Goal: Check status: Check status

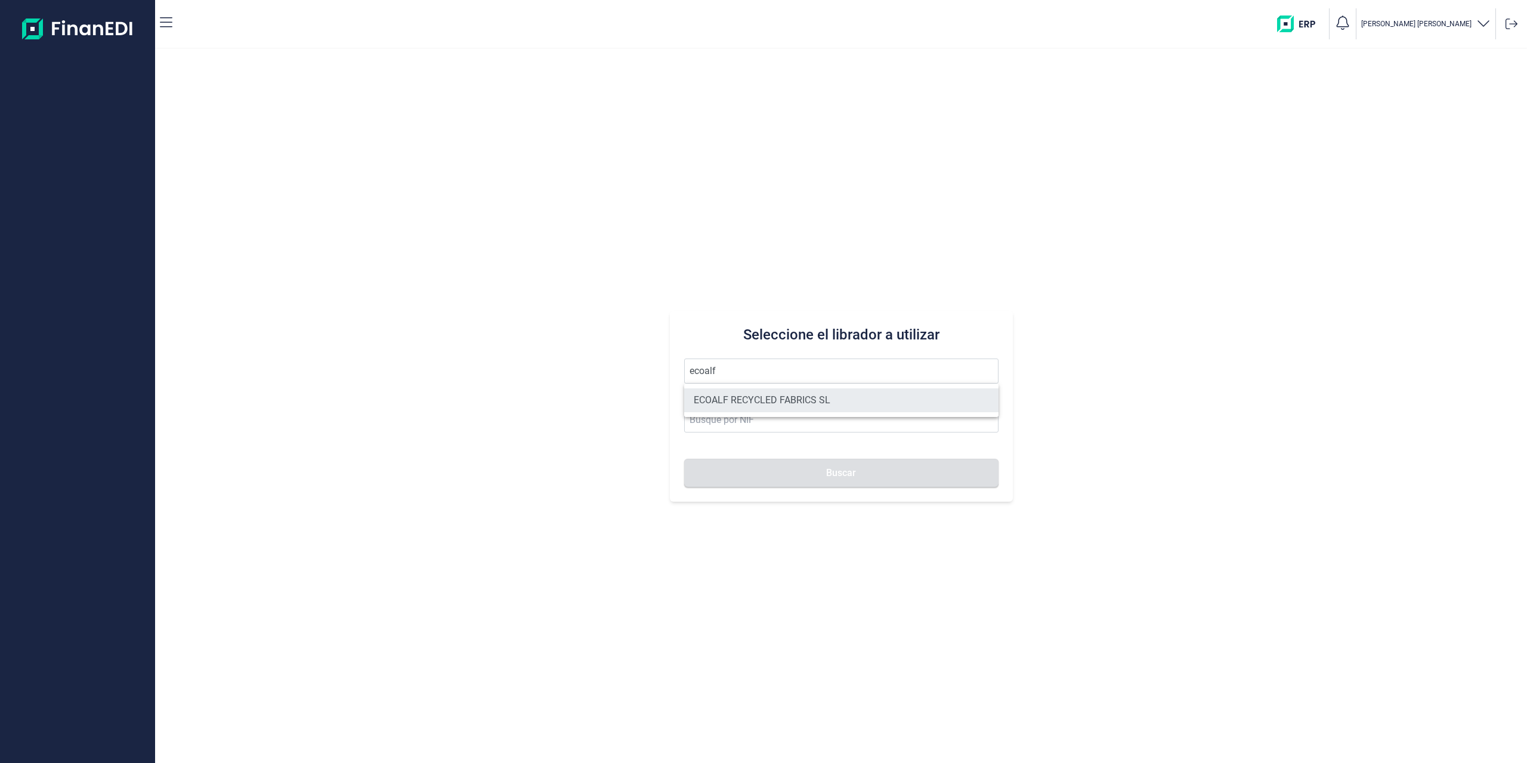
click at [749, 399] on li "ECOALF RECYCLED FABRICS SL" at bounding box center [841, 400] width 314 height 24
type input "ECOALF RECYCLED FABRICS SL"
type input "B85910610"
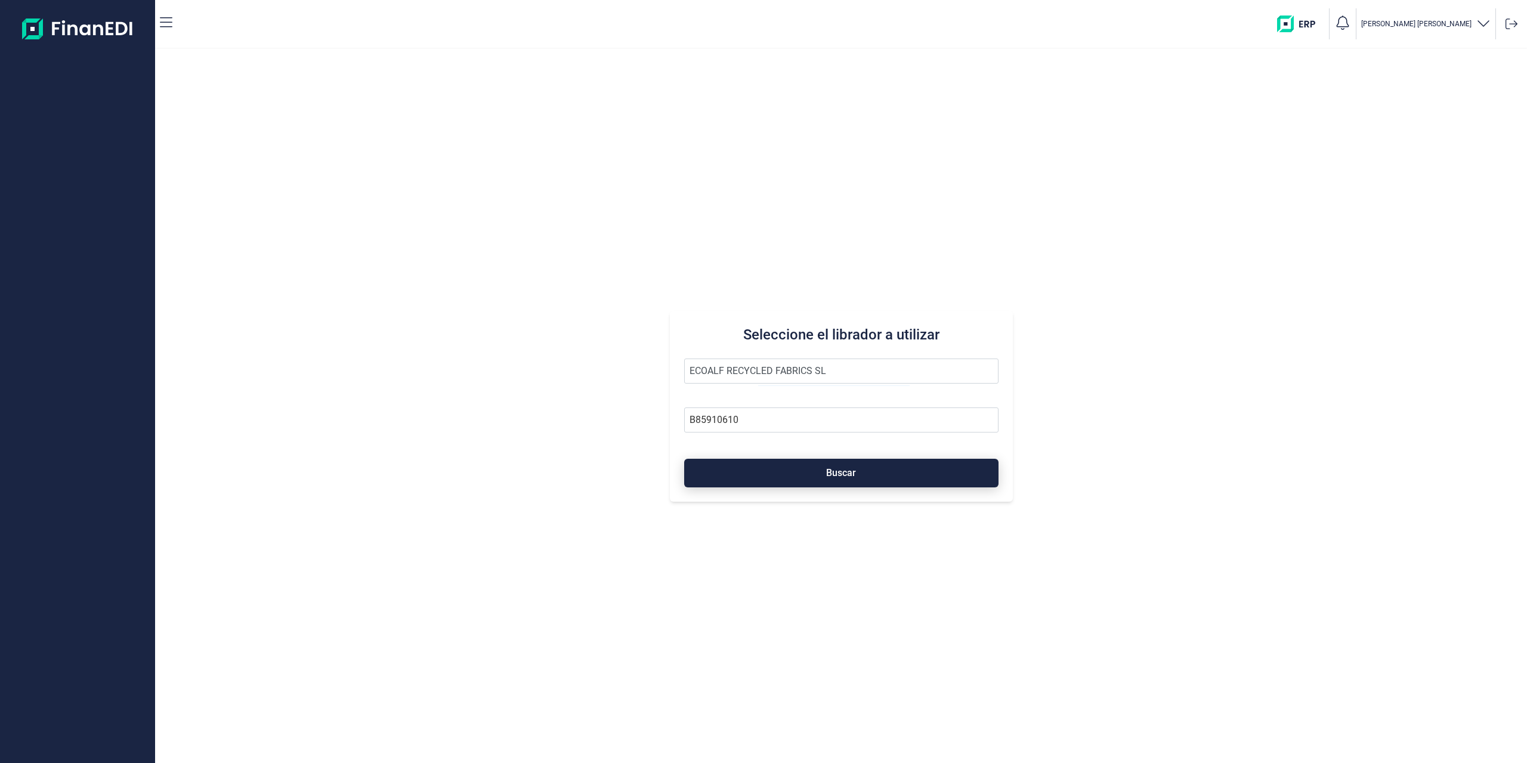
click at [743, 467] on button "Buscar" at bounding box center [841, 473] width 314 height 29
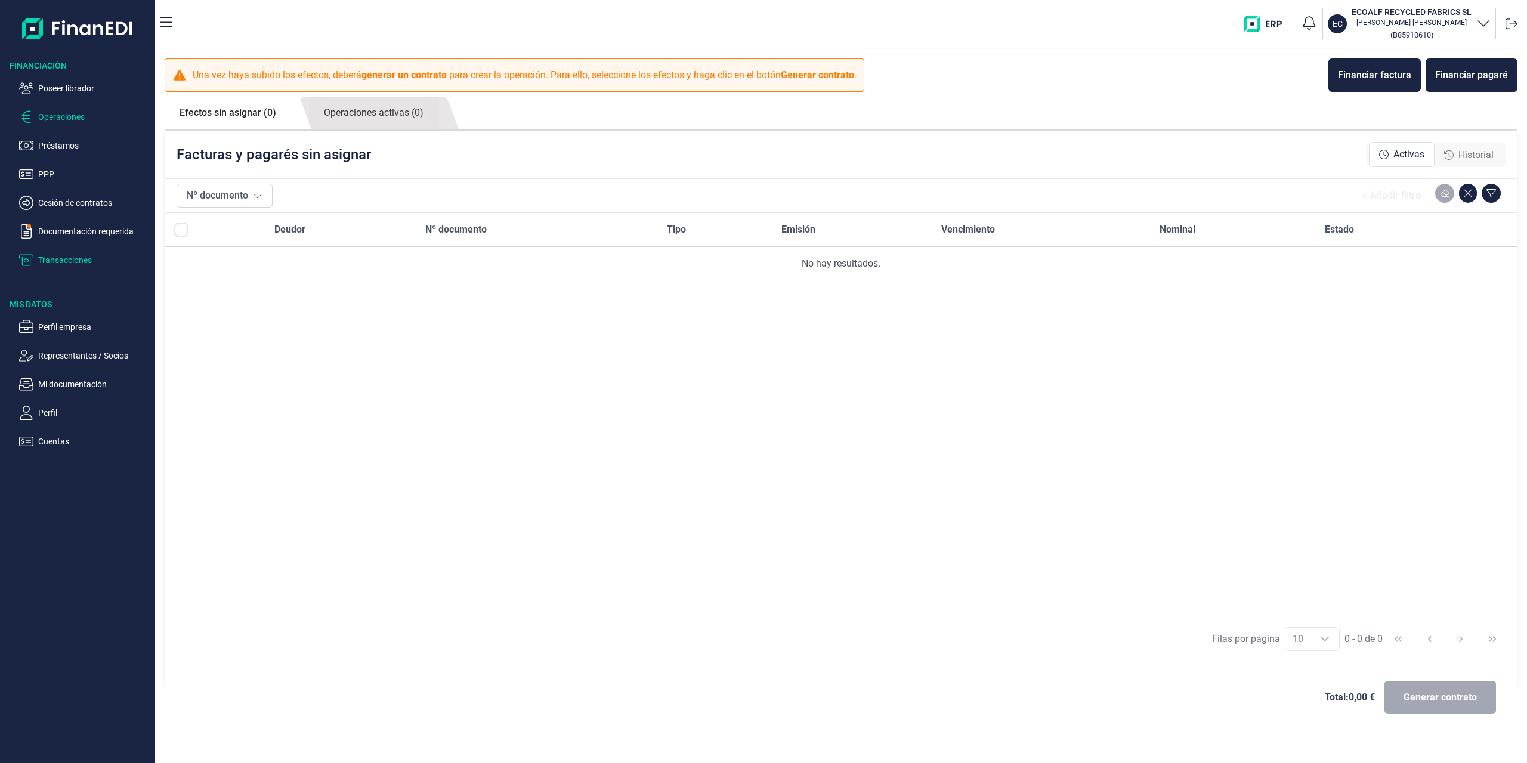
click at [70, 258] on p "Transacciones" at bounding box center [94, 260] width 112 height 14
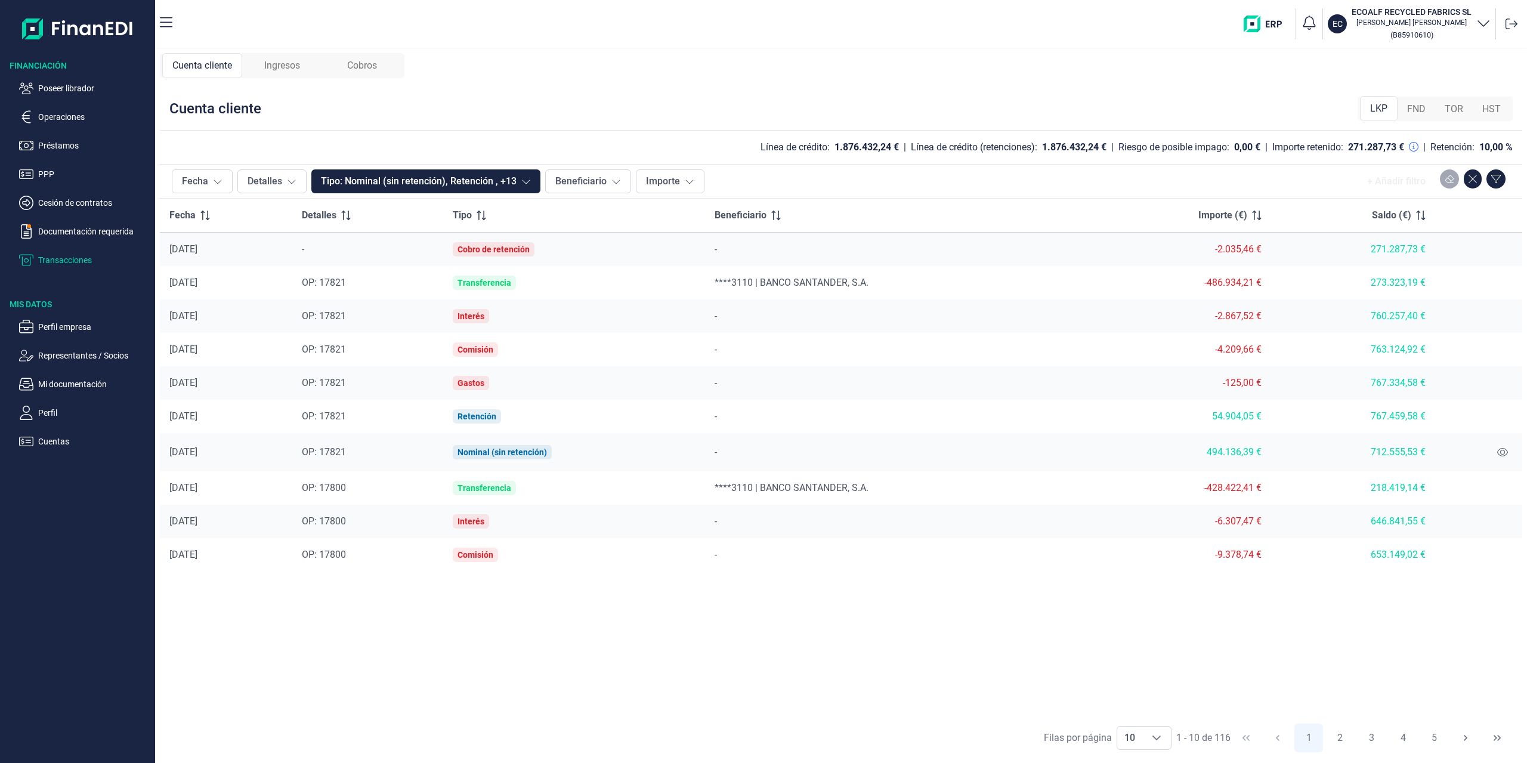
click at [373, 68] on span "Cobros" at bounding box center [362, 65] width 30 height 14
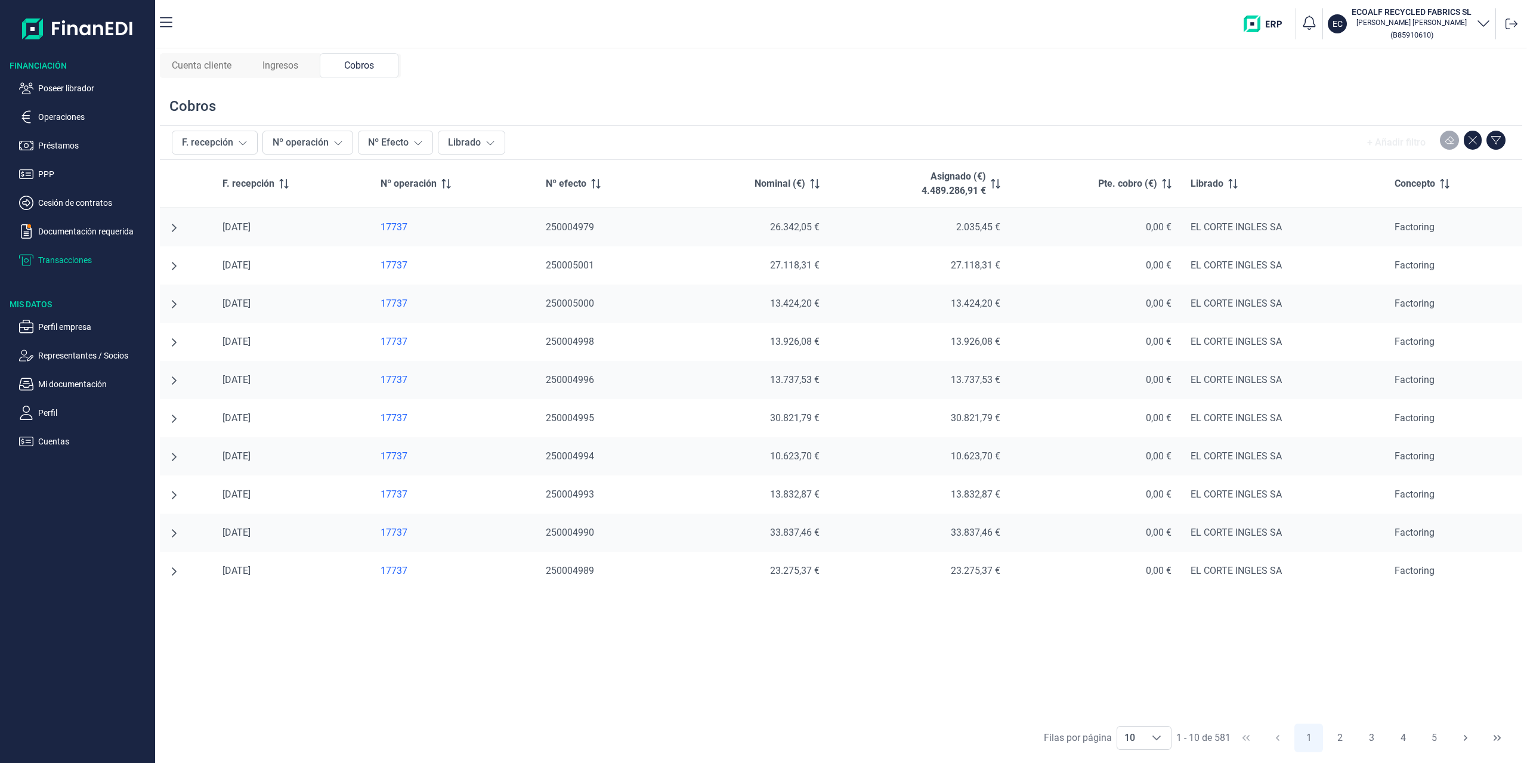
click at [314, 64] on div "Ingresos" at bounding box center [280, 65] width 79 height 25
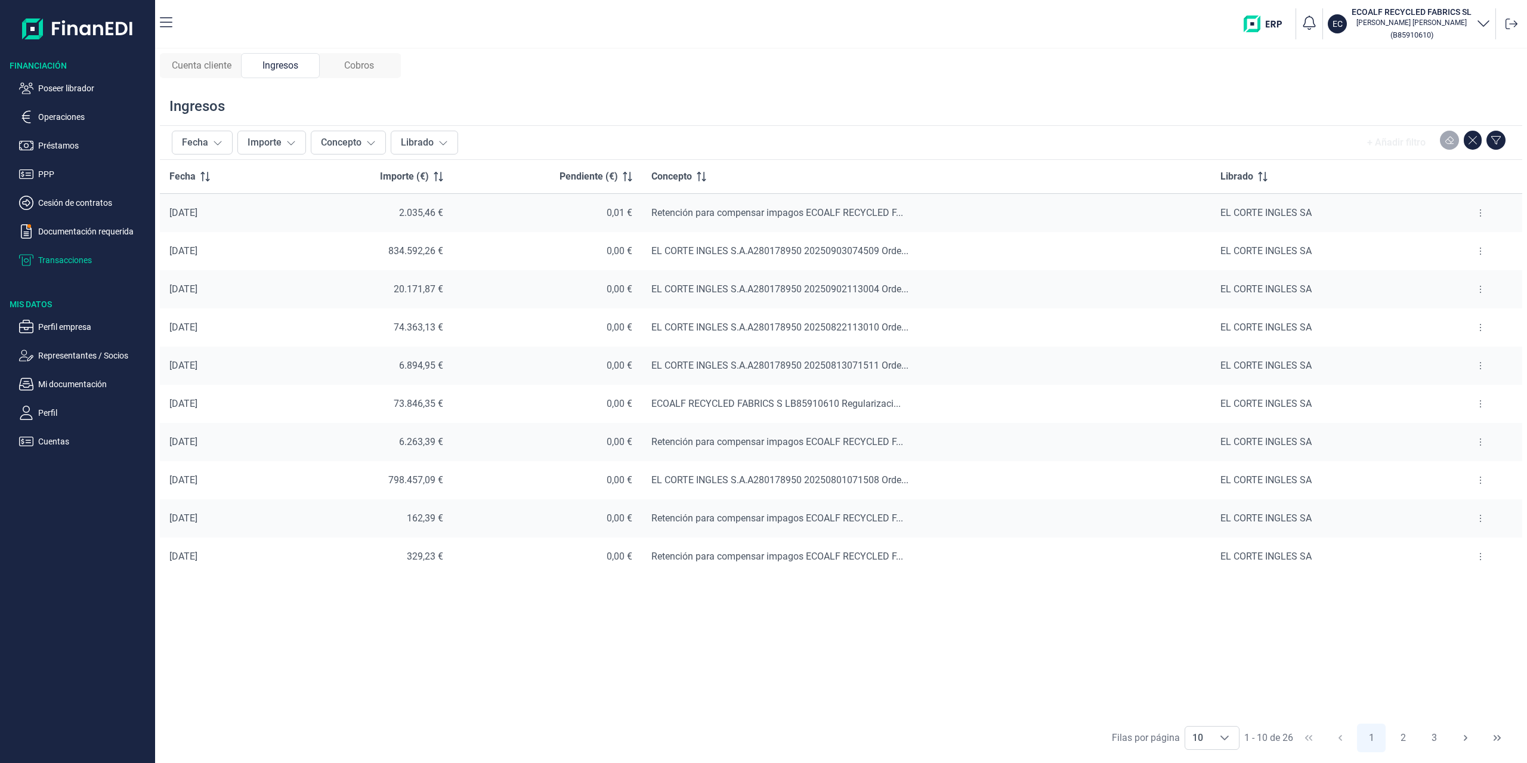
click at [1485, 210] on button at bounding box center [1480, 212] width 21 height 19
click at [1459, 242] on span "Ver cobros" at bounding box center [1463, 243] width 40 height 12
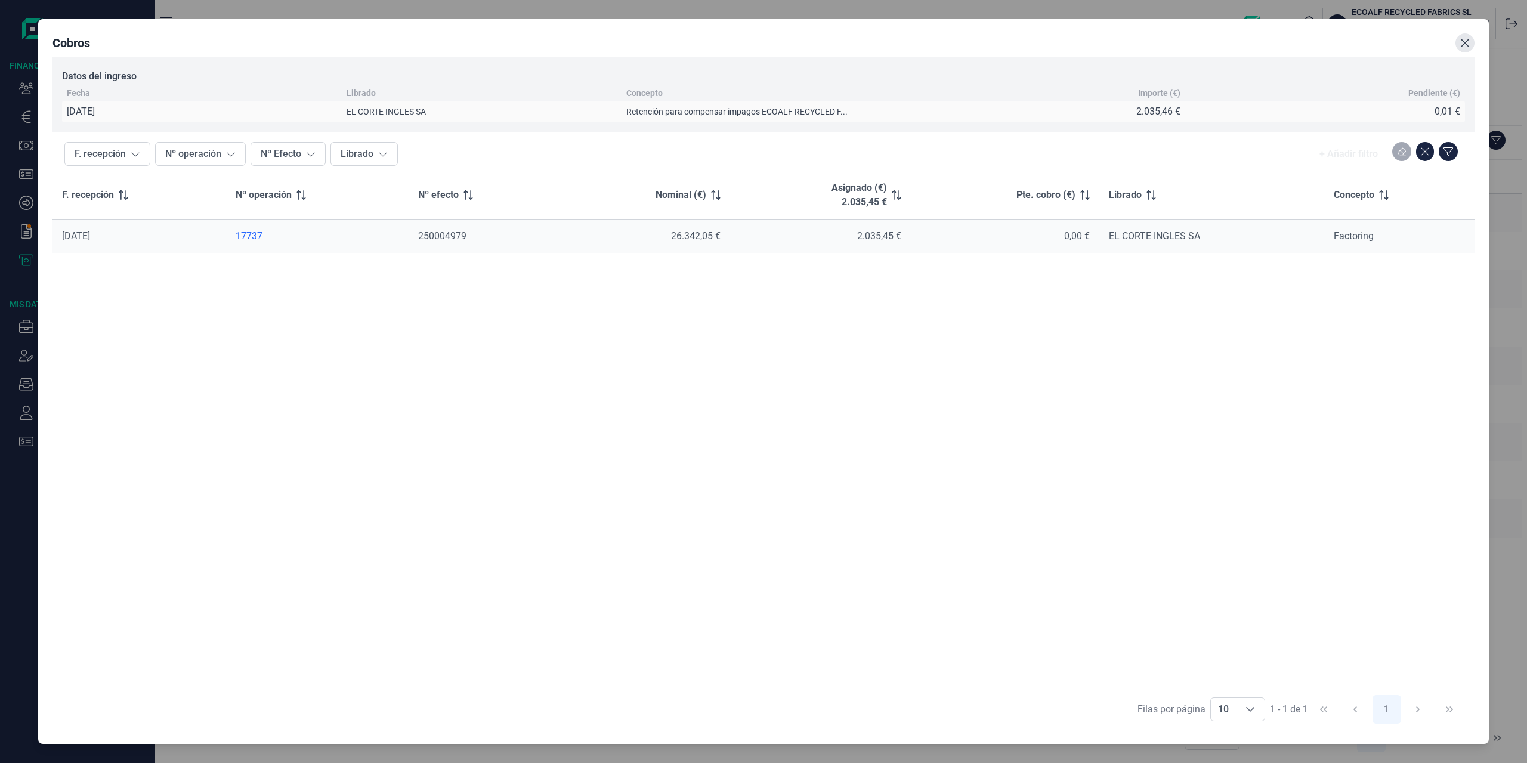
click at [1468, 48] on button "Close" at bounding box center [1465, 42] width 19 height 19
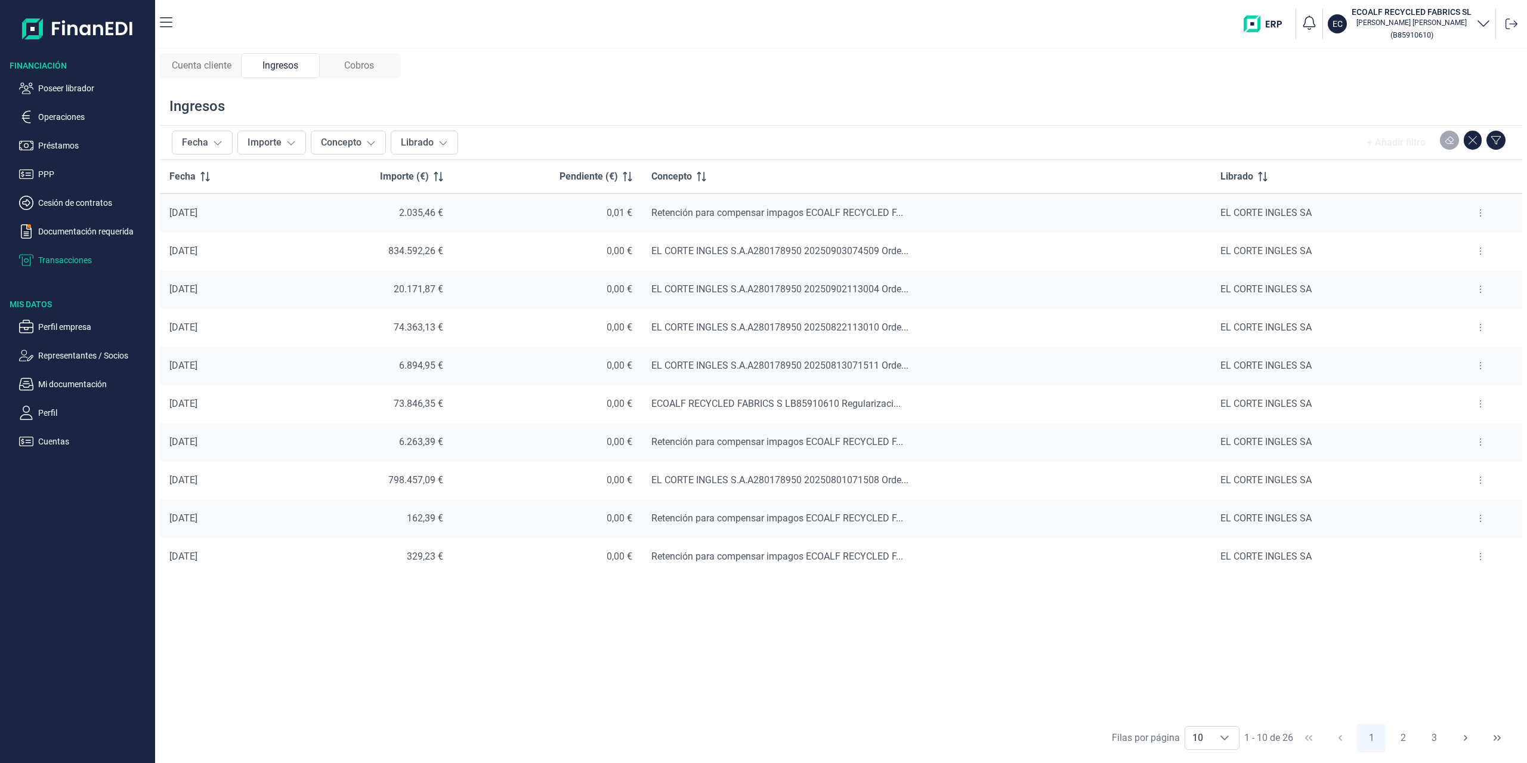
click at [1482, 254] on icon at bounding box center [1481, 251] width 2 height 10
click at [1462, 277] on span "Ver cobros" at bounding box center [1463, 281] width 40 height 12
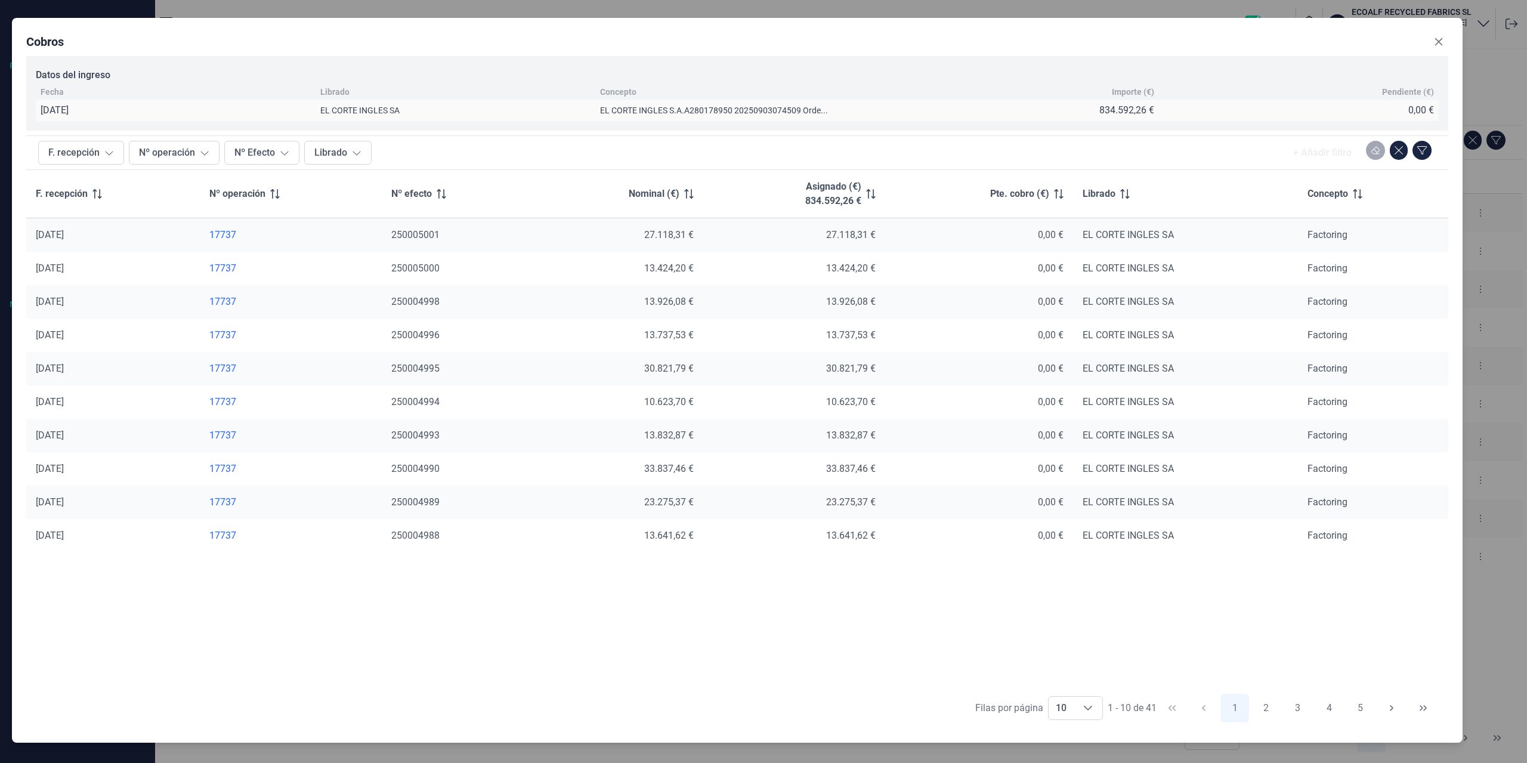
drag, startPoint x: 1470, startPoint y: 41, endPoint x: 1345, endPoint y: 39, distance: 124.1
click at [1345, 39] on div "Cobros" at bounding box center [737, 44] width 1422 height 24
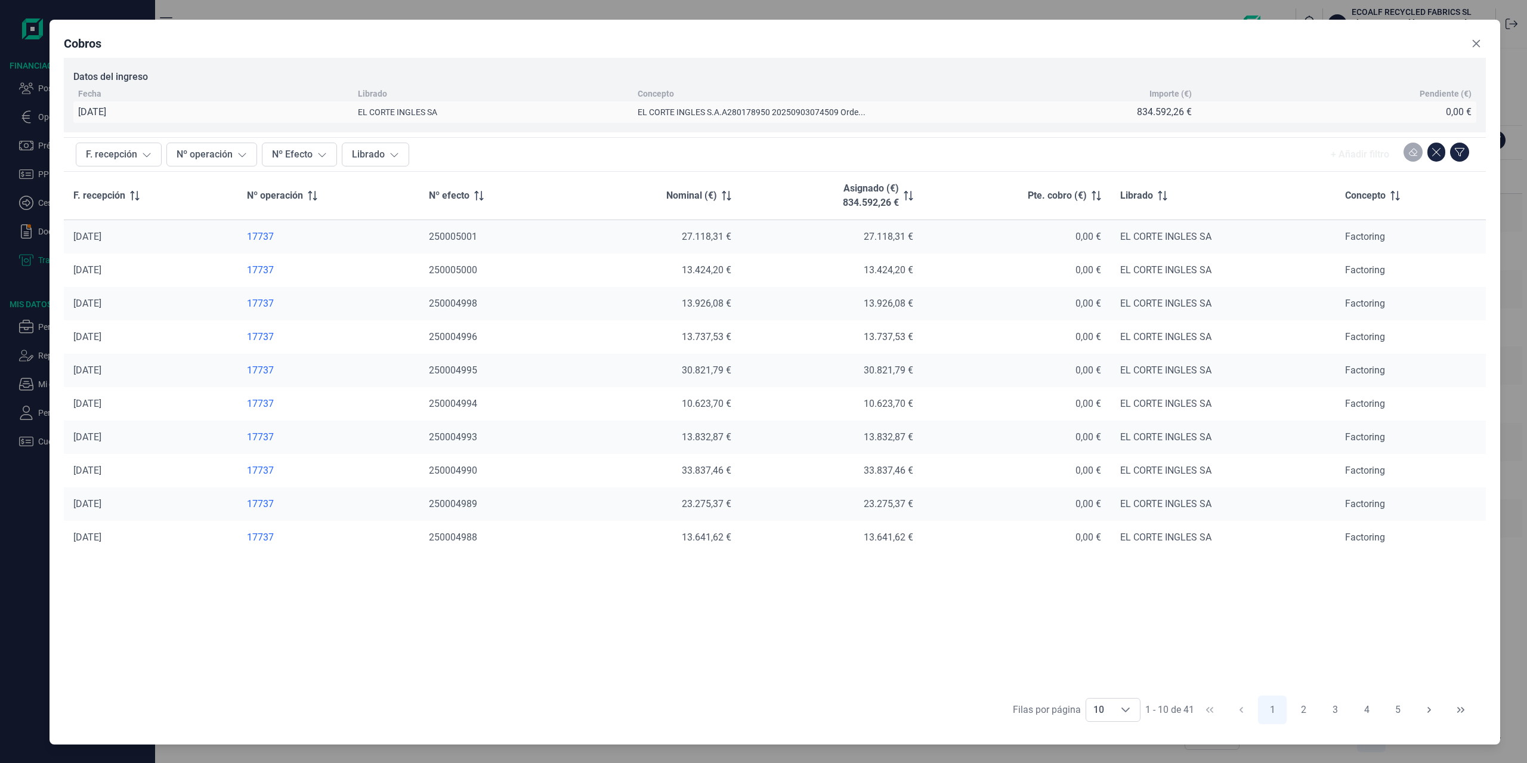
drag, startPoint x: 1345, startPoint y: 39, endPoint x: 1383, endPoint y: 41, distance: 37.6
click at [1383, 41] on div "Cobros" at bounding box center [775, 46] width 1422 height 24
click at [1477, 45] on icon "Close" at bounding box center [1477, 44] width 8 height 8
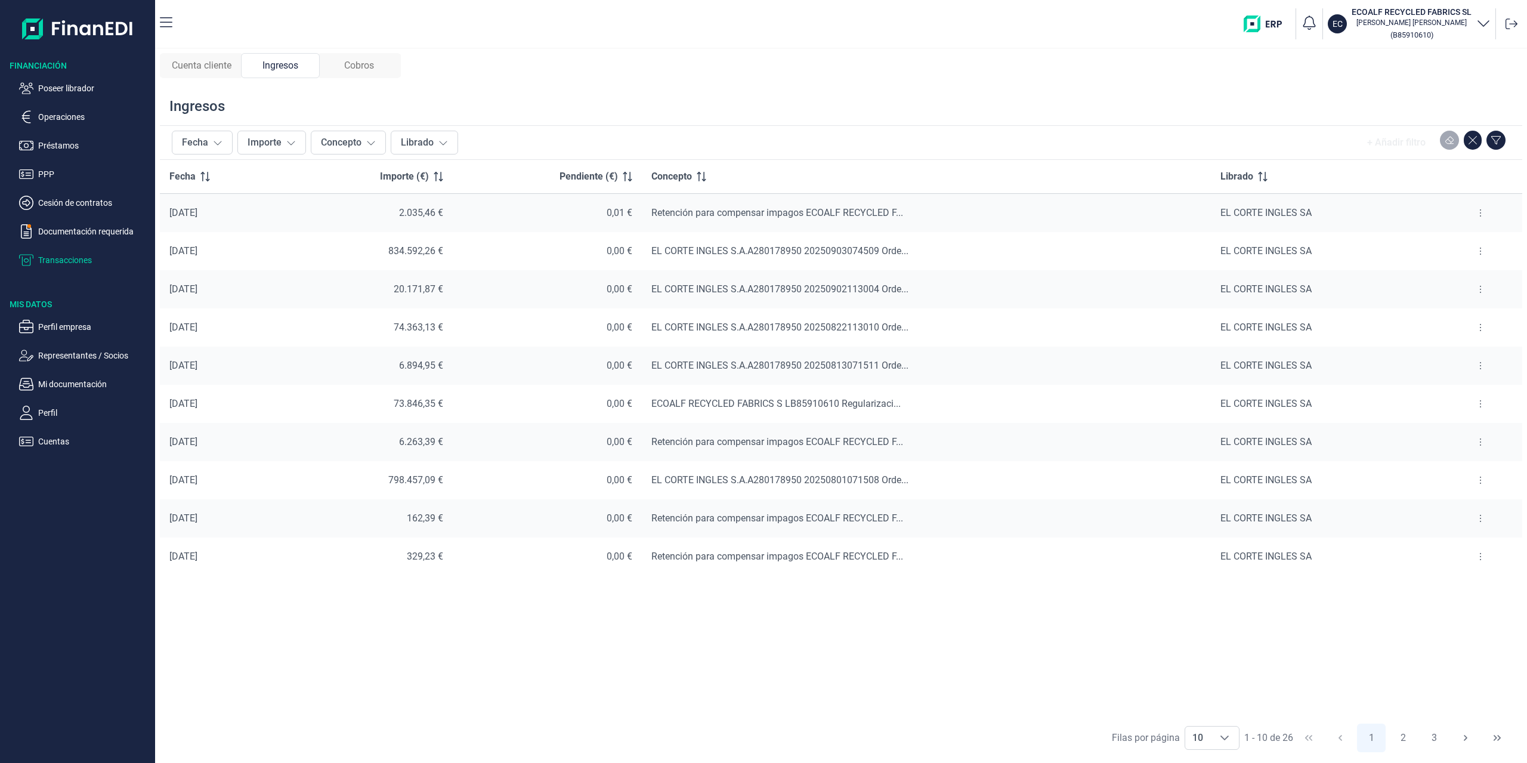
click at [1485, 212] on button at bounding box center [1480, 212] width 21 height 19
click at [1457, 240] on span "Ver cobros" at bounding box center [1463, 243] width 40 height 12
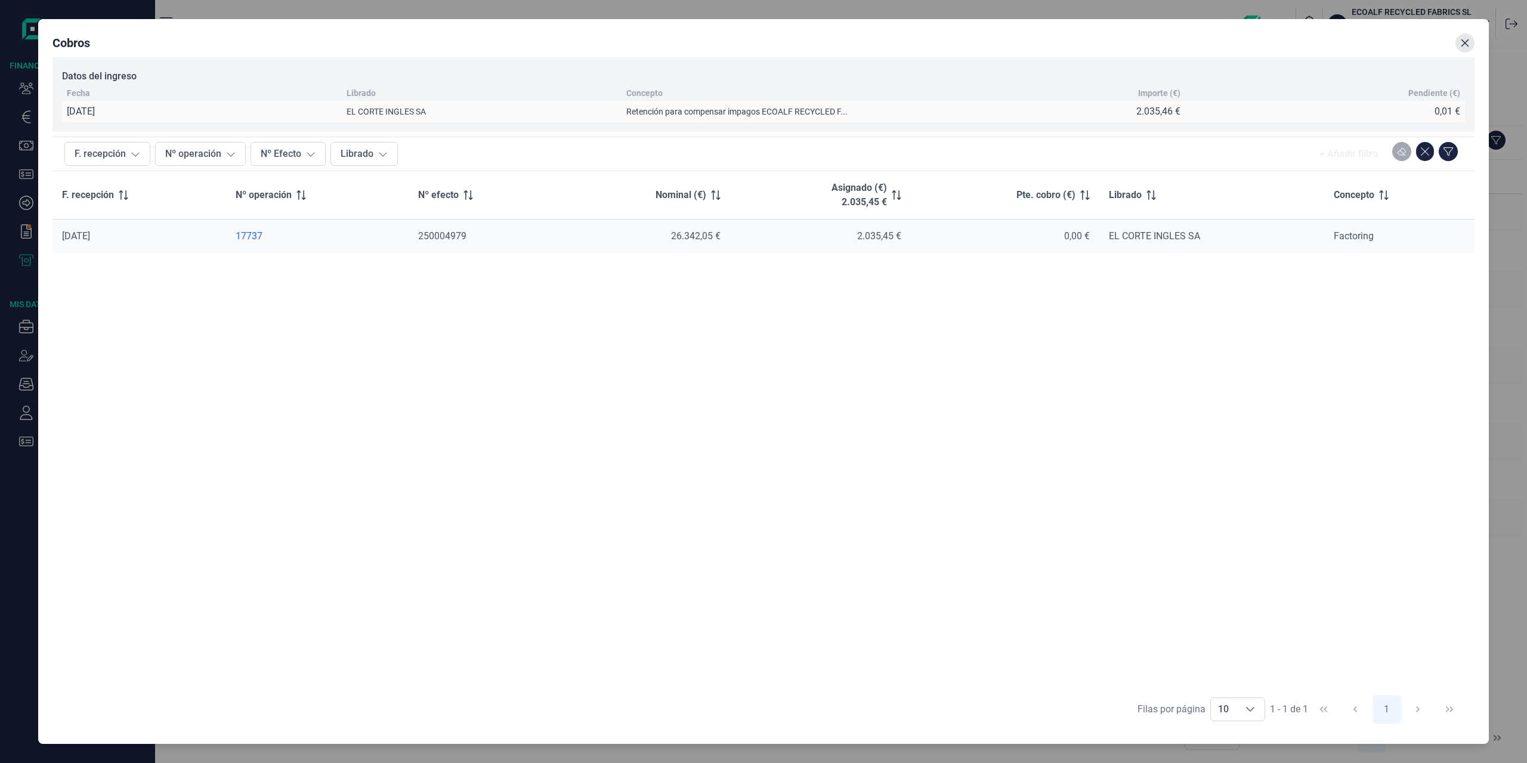
click at [1466, 46] on icon "Close" at bounding box center [1466, 43] width 10 height 10
